Goal: Find specific page/section: Find specific page/section

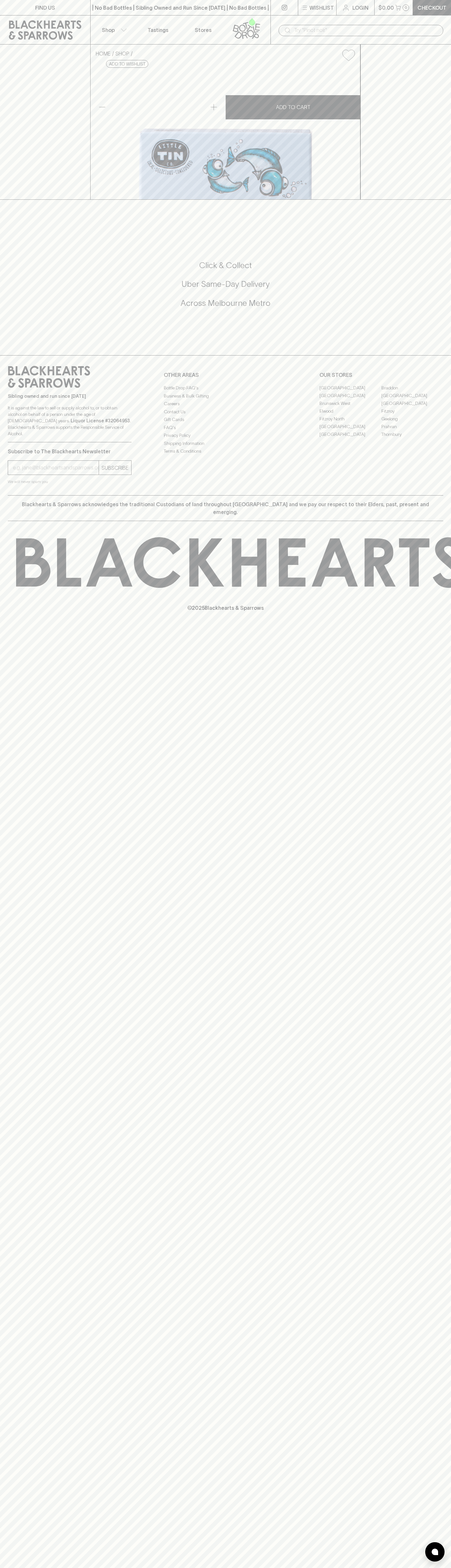
click at [42, 2] on link "FIND US" at bounding box center [45, 7] width 90 height 15
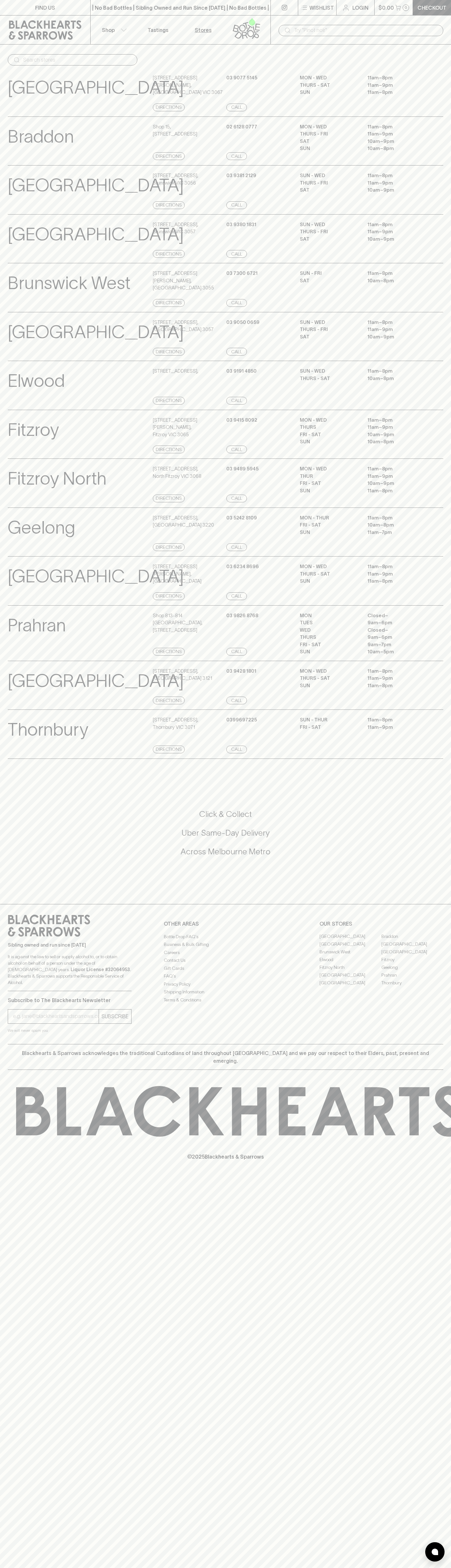
click at [448, 896] on div "FIND US | No Bad Bottles | Sibling Owned and Run Since [DATE] | No Bad Bottles …" at bounding box center [225, 784] width 451 height 1568
click at [313, 1567] on html "FIND US | No Bad Bottles | Sibling Owned and Run Since [DATE] | No Bad Bottles …" at bounding box center [225, 784] width 451 height 1568
click at [18, 60] on icon at bounding box center [17, 60] width 8 height 8
